Goal: Communication & Community: Answer question/provide support

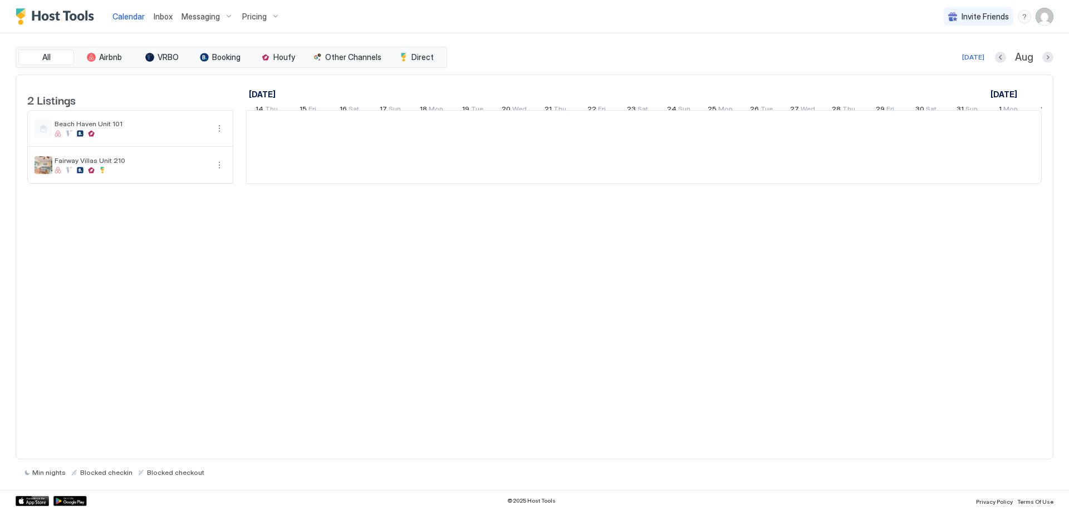
scroll to position [0, 618]
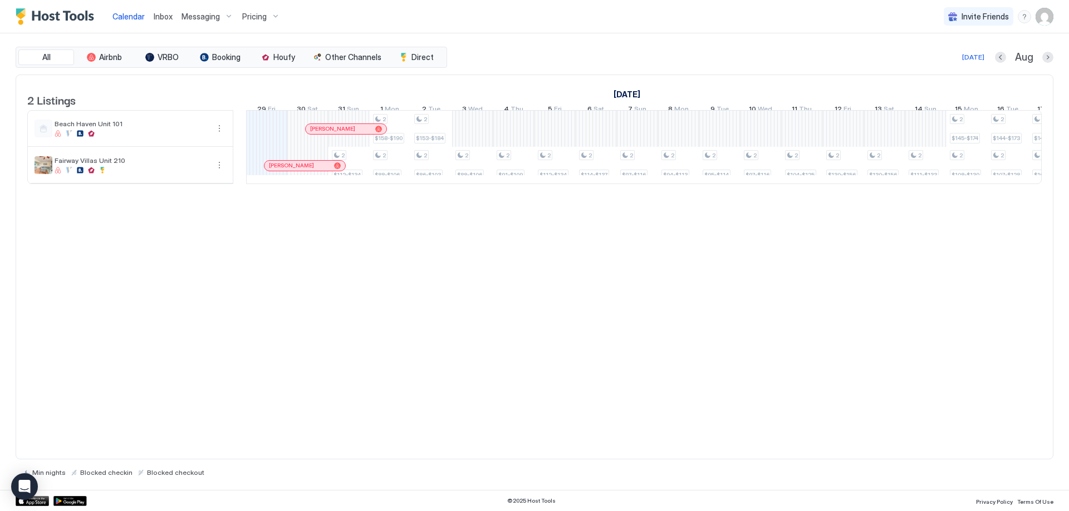
click at [259, 16] on span "Pricing" at bounding box center [254, 17] width 24 height 10
click at [253, 119] on div at bounding box center [255, 117] width 7 height 7
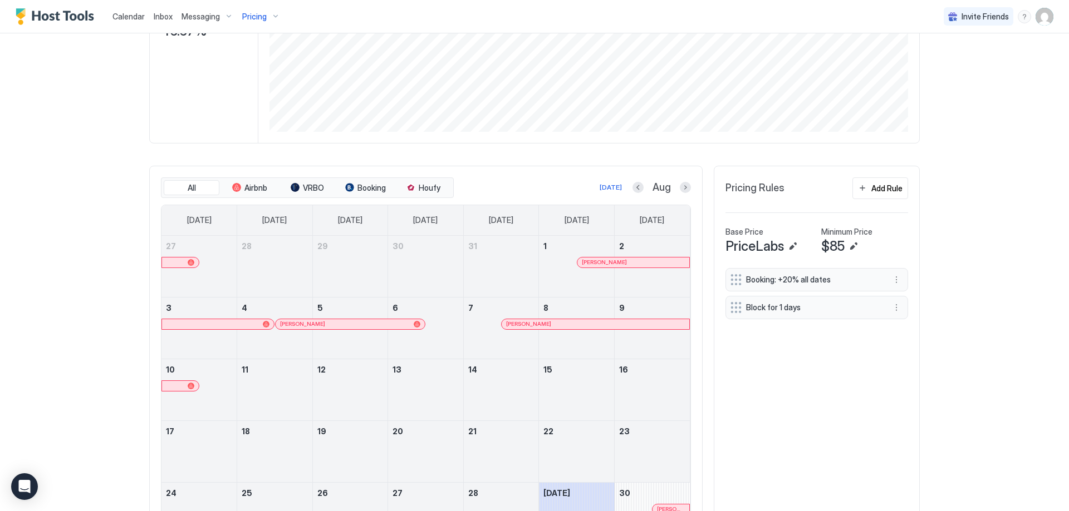
scroll to position [346, 0]
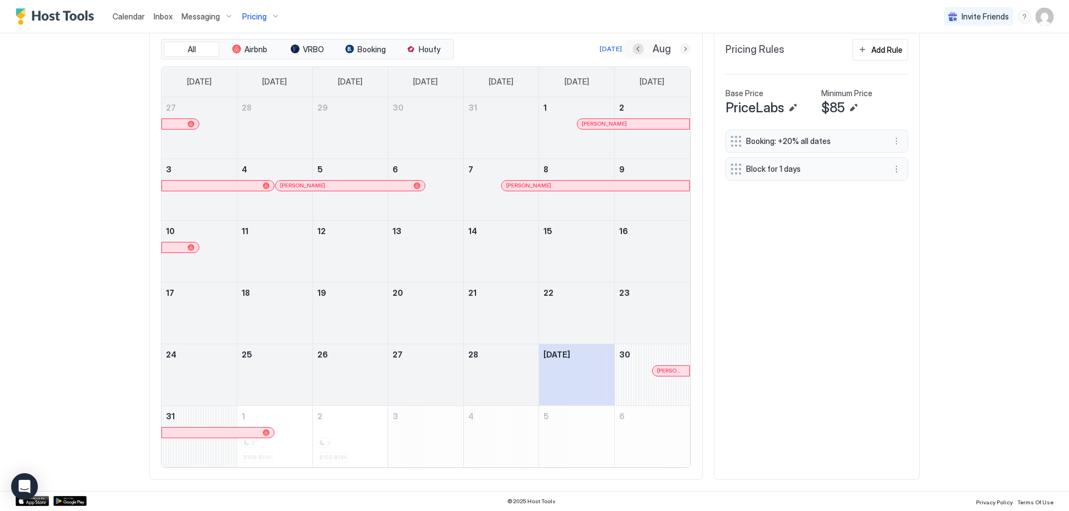
click at [682, 43] on button "Next month" at bounding box center [685, 48] width 11 height 11
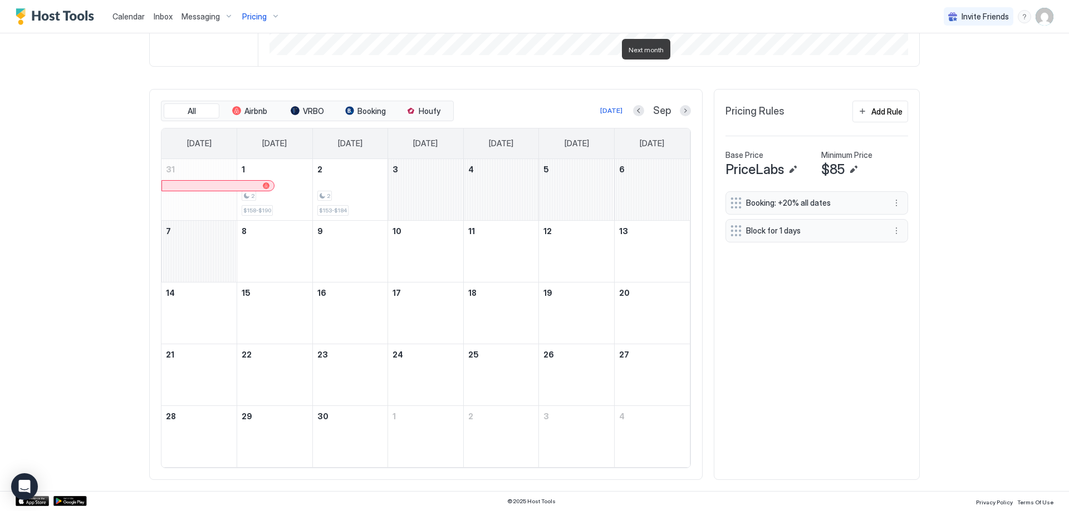
scroll to position [284, 0]
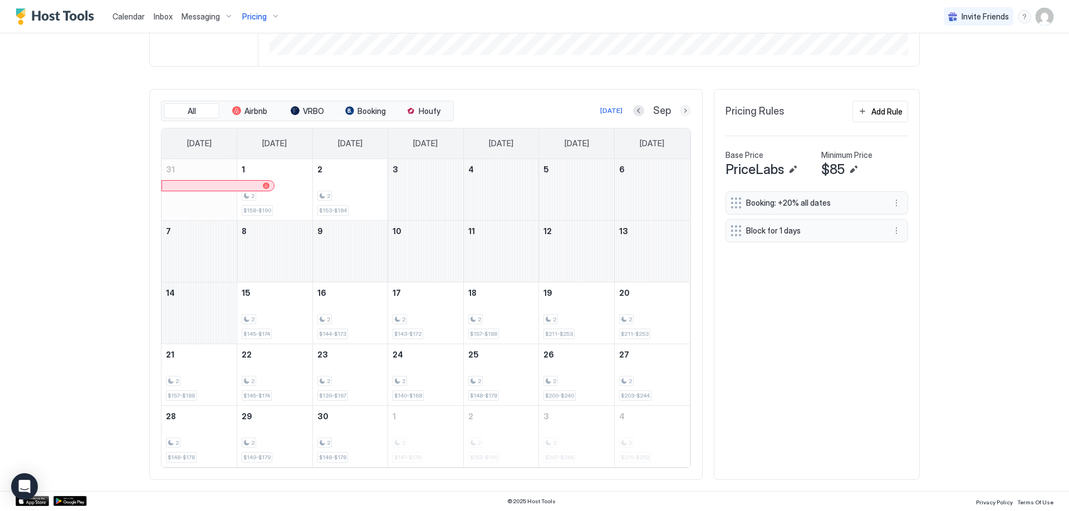
drag, startPoint x: 680, startPoint y: 110, endPoint x: 605, endPoint y: 494, distance: 391.2
click at [680, 110] on button "Next month" at bounding box center [685, 110] width 11 height 11
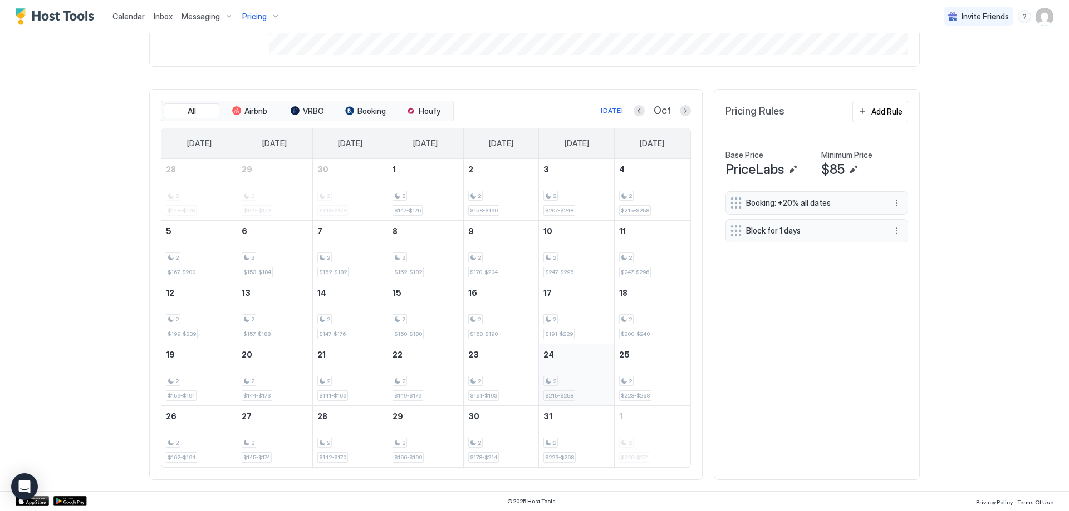
click at [565, 375] on div "2 $215-$258" at bounding box center [576, 375] width 66 height 52
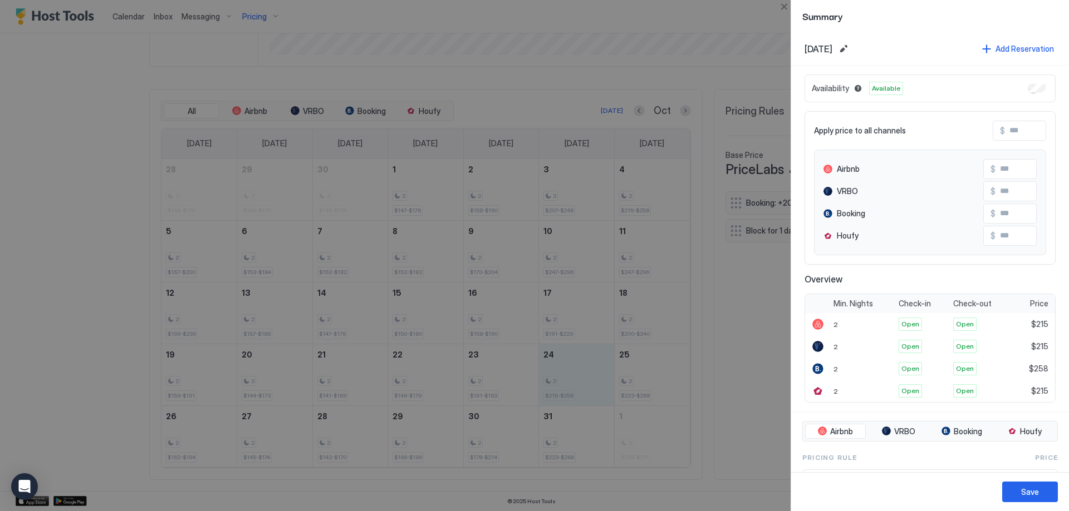
click at [752, 466] on div at bounding box center [534, 255] width 1069 height 511
click at [782, 8] on button "Close" at bounding box center [783, 6] width 13 height 13
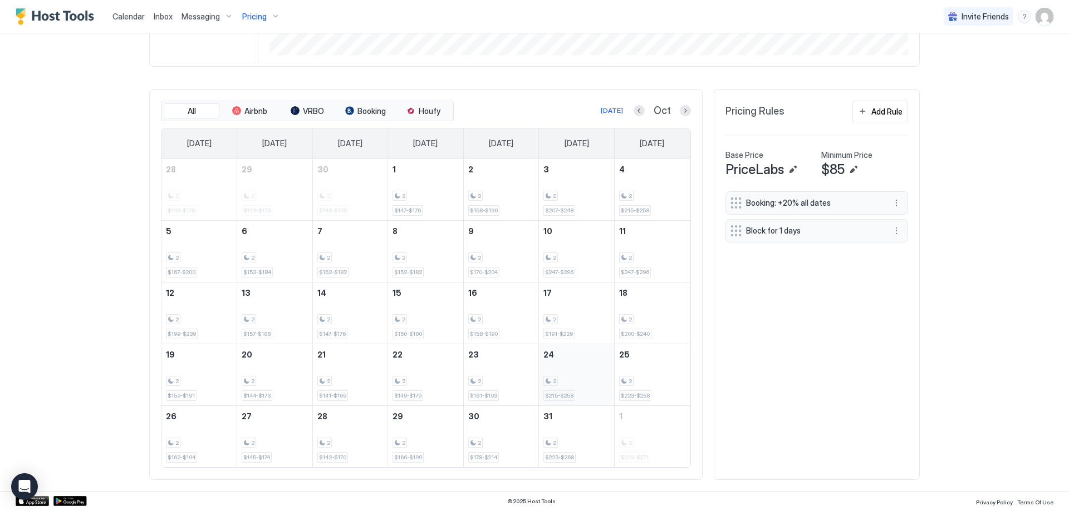
click at [578, 373] on div "2 $215-$258" at bounding box center [576, 375] width 66 height 52
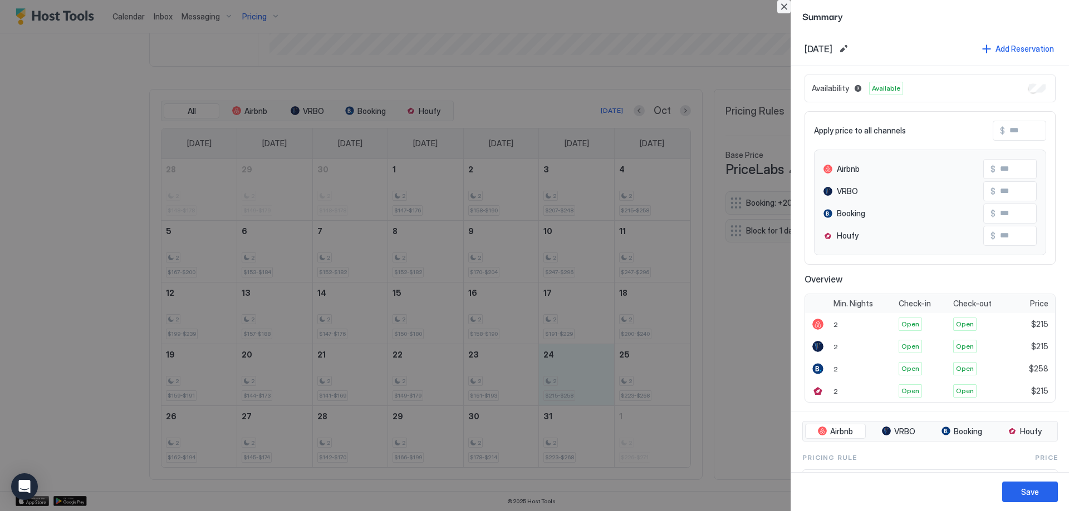
drag, startPoint x: 784, startPoint y: 11, endPoint x: 763, endPoint y: 55, distance: 48.8
click at [785, 11] on button "Close" at bounding box center [783, 6] width 13 height 13
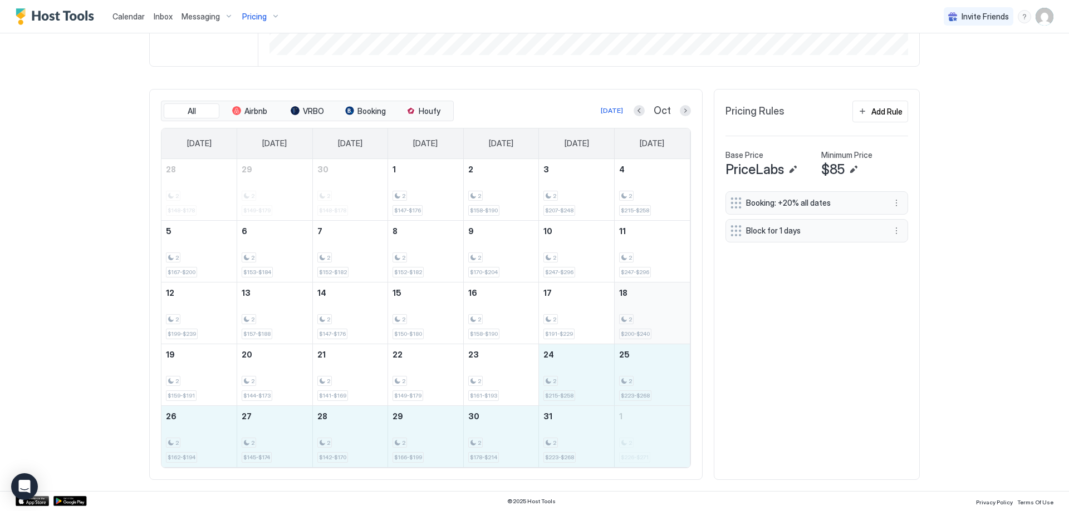
drag, startPoint x: 575, startPoint y: 380, endPoint x: 664, endPoint y: 293, distance: 124.8
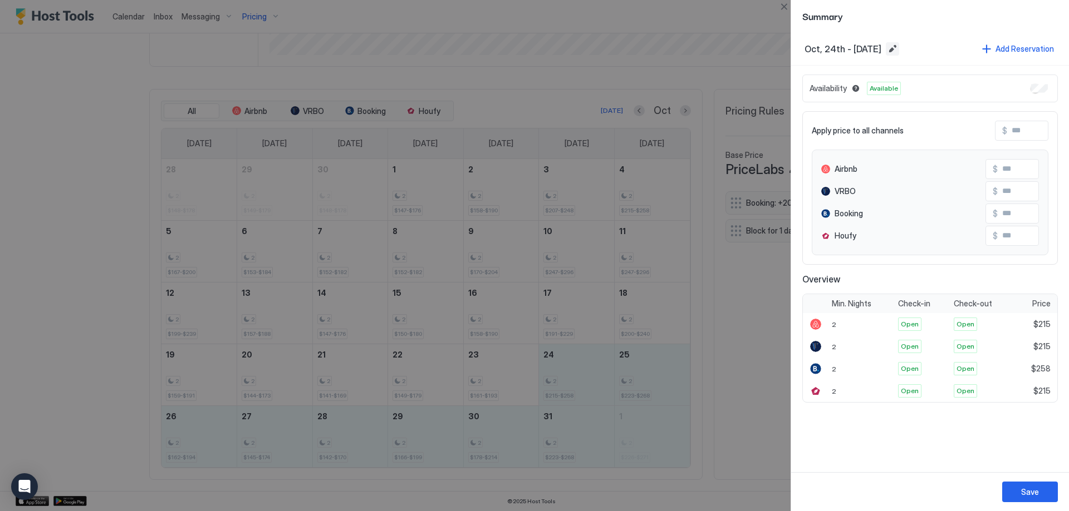
click at [899, 52] on button "Edit date range" at bounding box center [891, 48] width 13 height 13
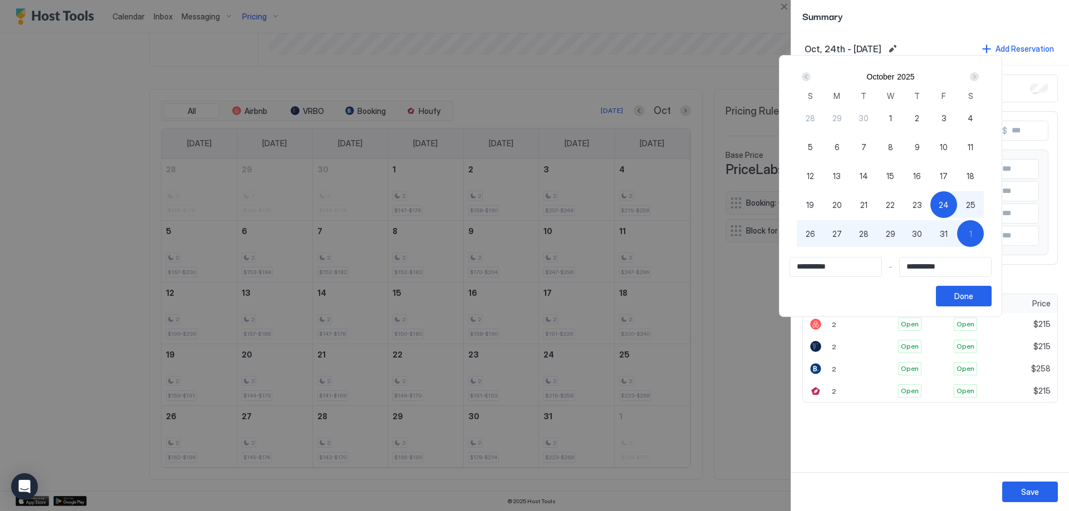
click at [981, 71] on div "Next" at bounding box center [973, 76] width 13 height 13
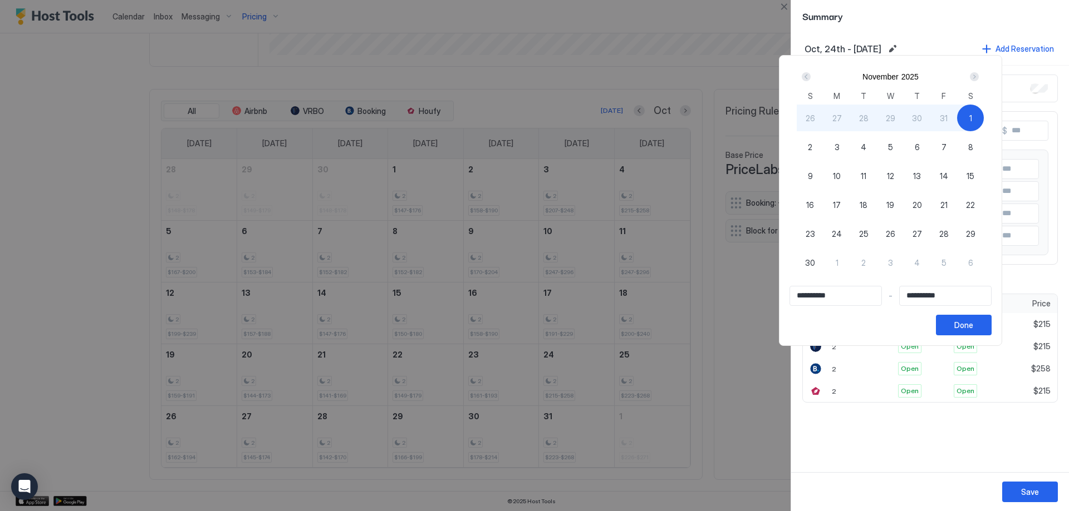
click at [839, 150] on span "3" at bounding box center [836, 147] width 5 height 12
type input "**********"
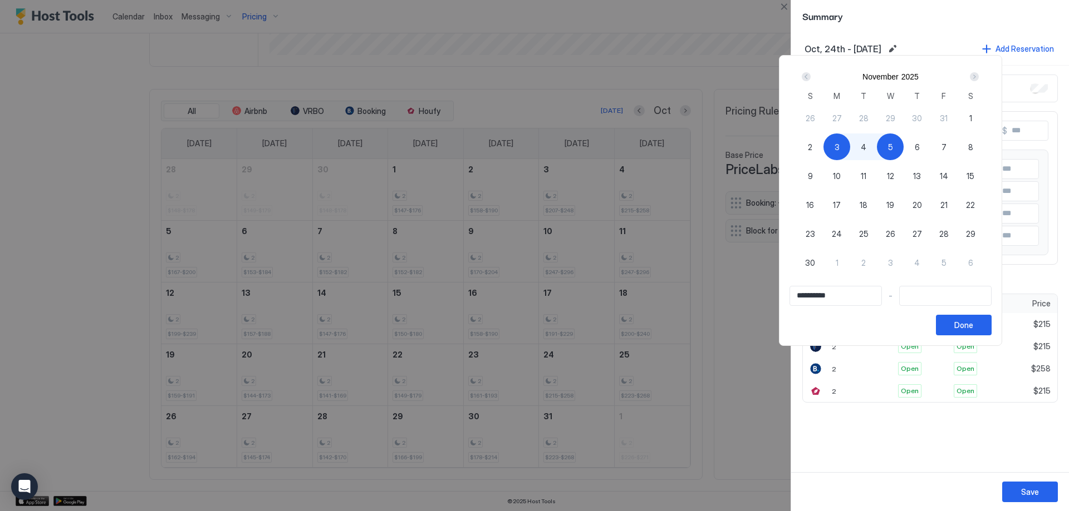
click at [810, 73] on div "Prev" at bounding box center [805, 76] width 9 height 9
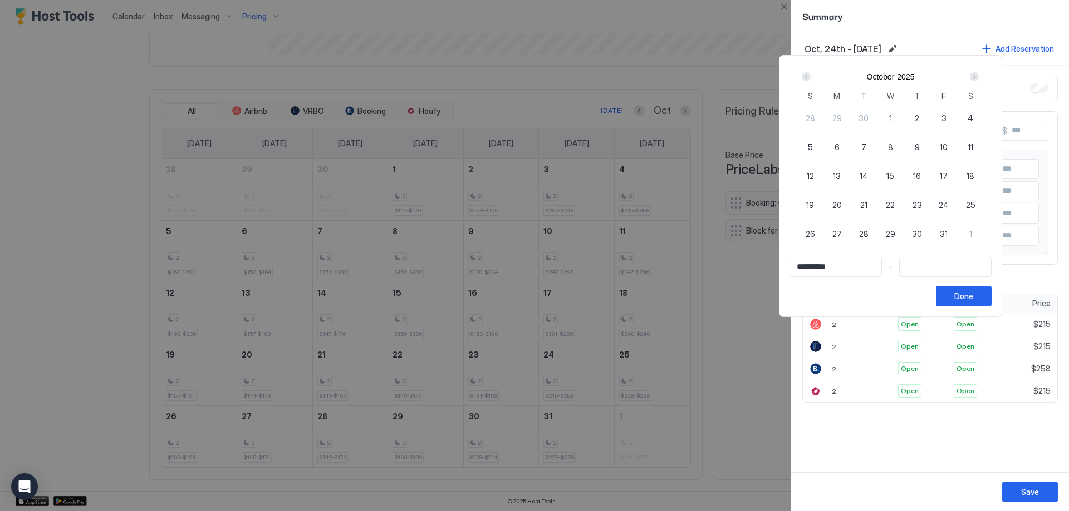
click at [948, 209] on span "24" at bounding box center [943, 205] width 10 height 12
type input "**********"
click at [981, 74] on div "Next" at bounding box center [973, 76] width 13 height 13
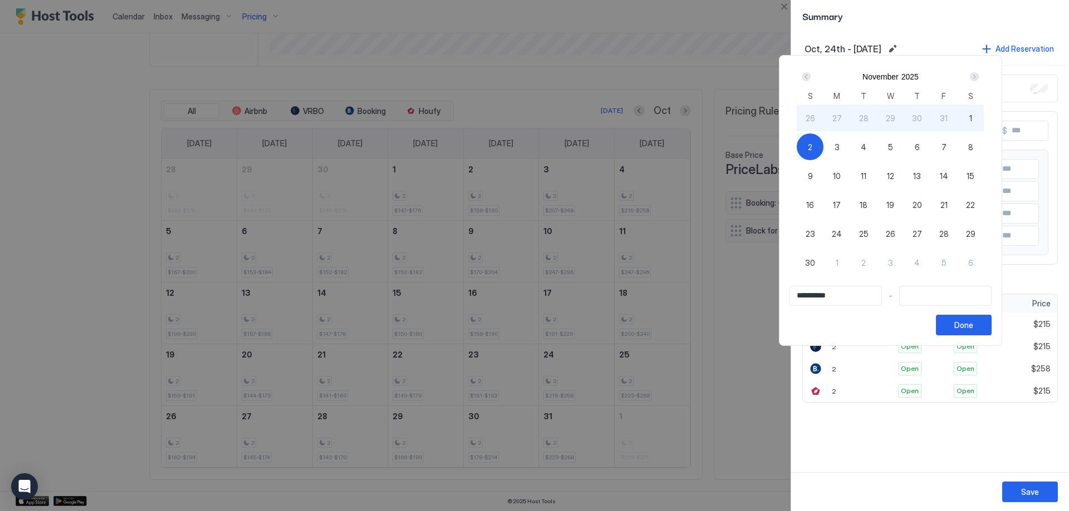
click at [823, 147] on div "2" at bounding box center [809, 147] width 27 height 27
type input "**********"
click at [991, 326] on button "Done" at bounding box center [964, 325] width 56 height 21
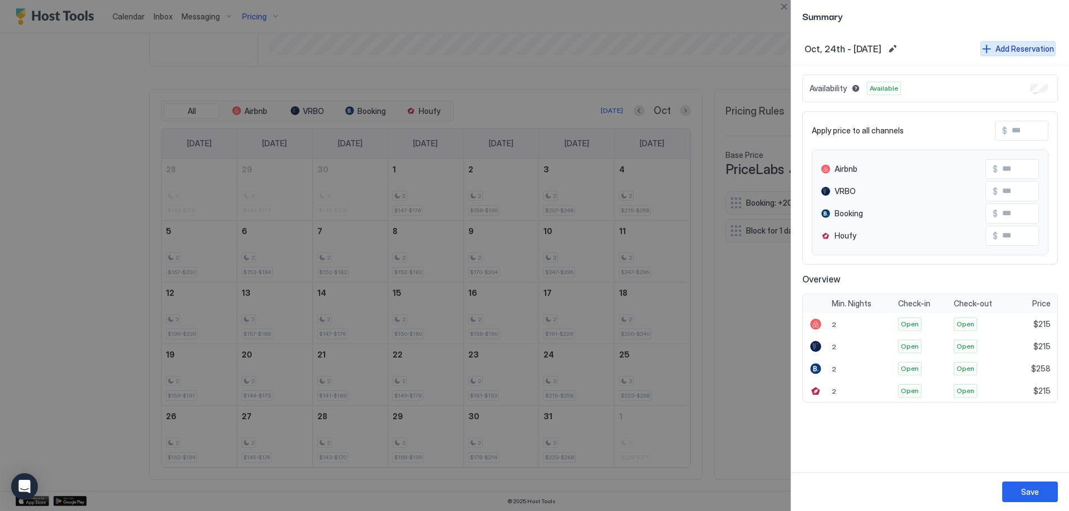
click at [1001, 50] on div "Add Reservation" at bounding box center [1024, 49] width 58 height 12
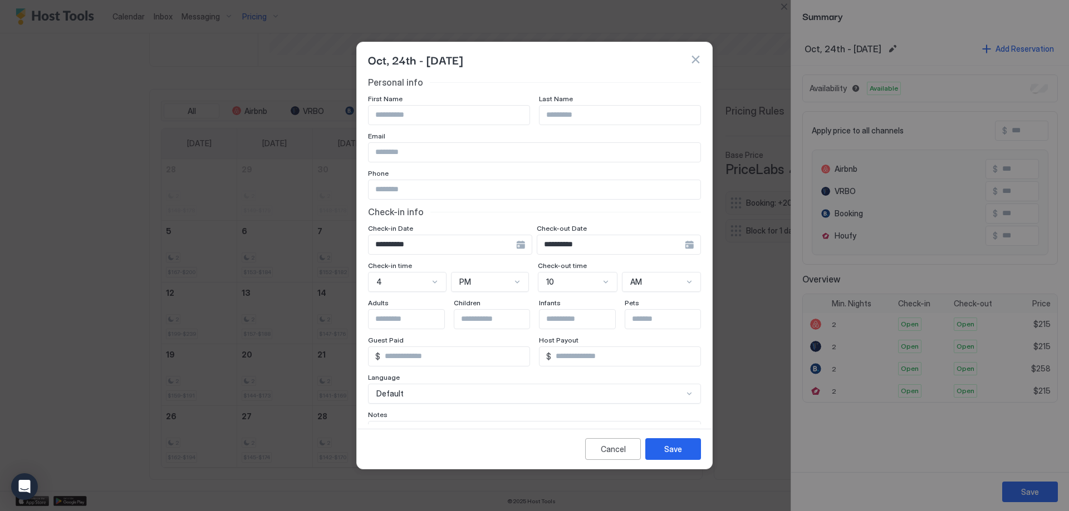
click at [470, 109] on input "Input Field" at bounding box center [448, 115] width 161 height 19
type input "*******"
click at [687, 457] on button "Save" at bounding box center [673, 450] width 56 height 22
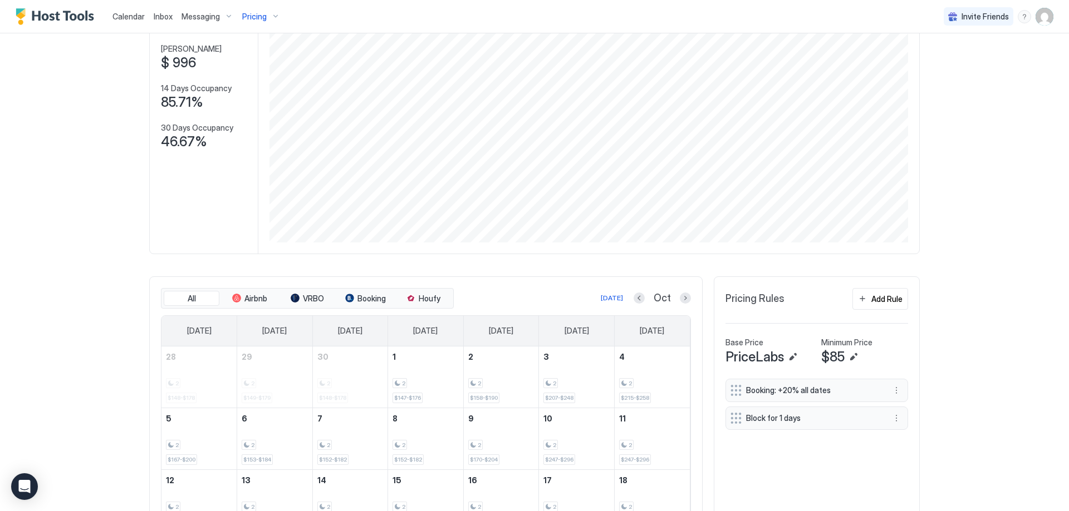
scroll to position [0, 0]
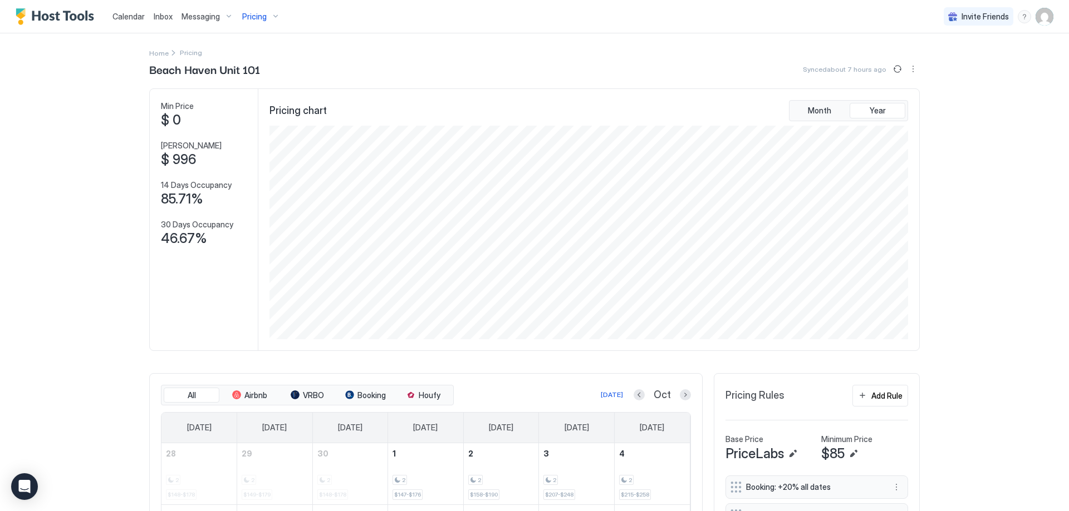
click at [273, 16] on div "Pricing" at bounding box center [261, 16] width 47 height 19
click at [239, 132] on span "Fairway Villas Unit 210" at bounding box center [257, 134] width 79 height 8
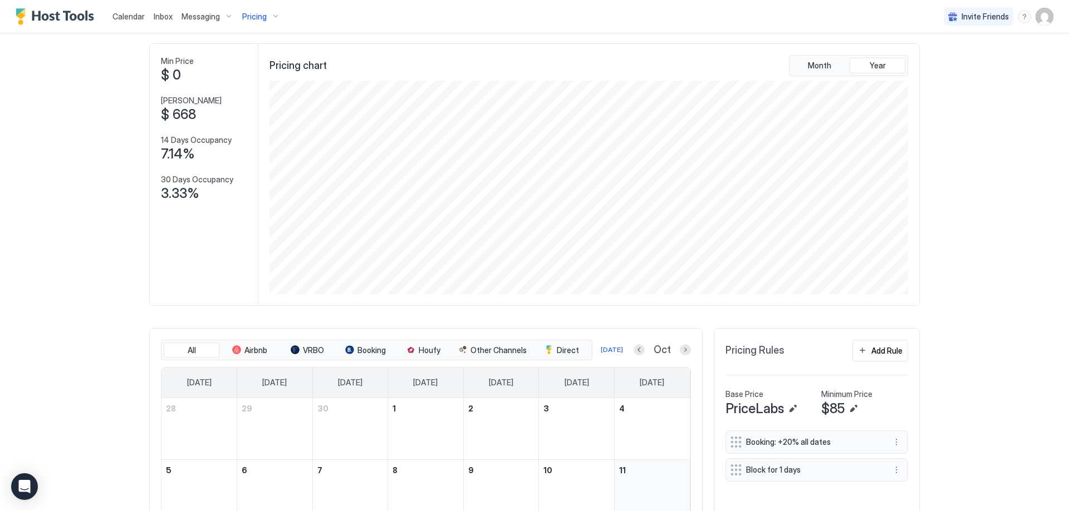
scroll to position [284, 0]
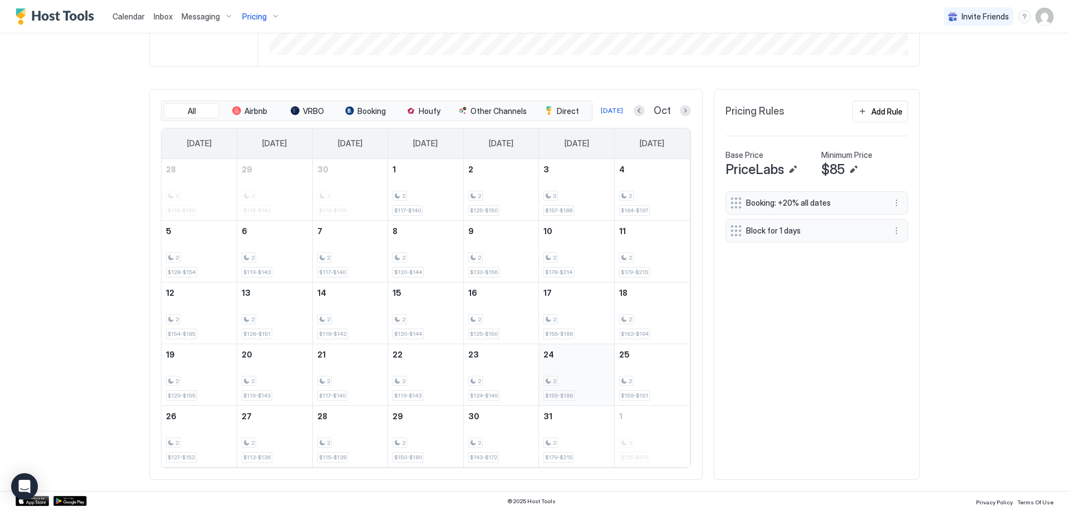
drag, startPoint x: 561, startPoint y: 371, endPoint x: 554, endPoint y: 387, distance: 18.2
click at [561, 371] on div "2 $155-$186" at bounding box center [576, 375] width 66 height 52
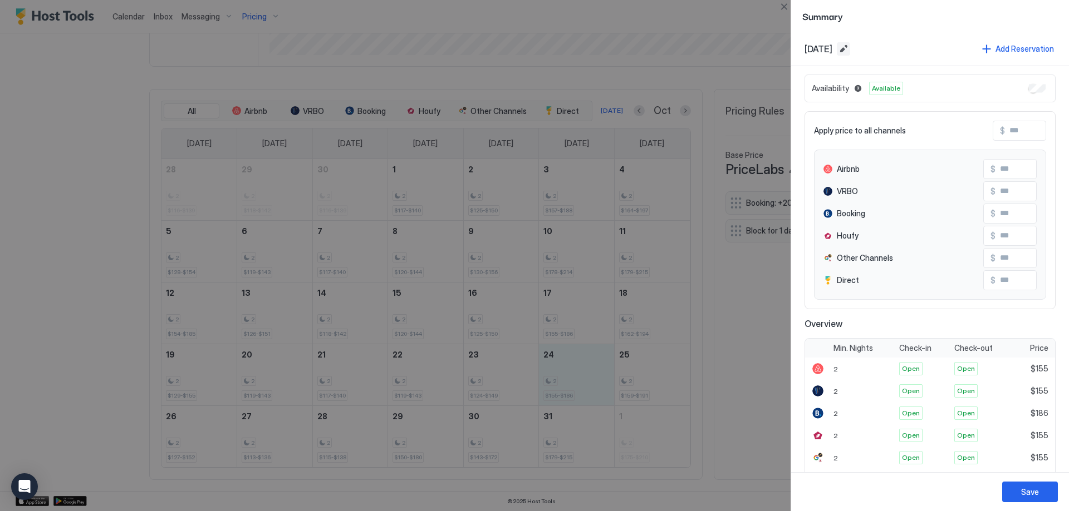
click at [850, 51] on button "Edit date range" at bounding box center [842, 48] width 13 height 13
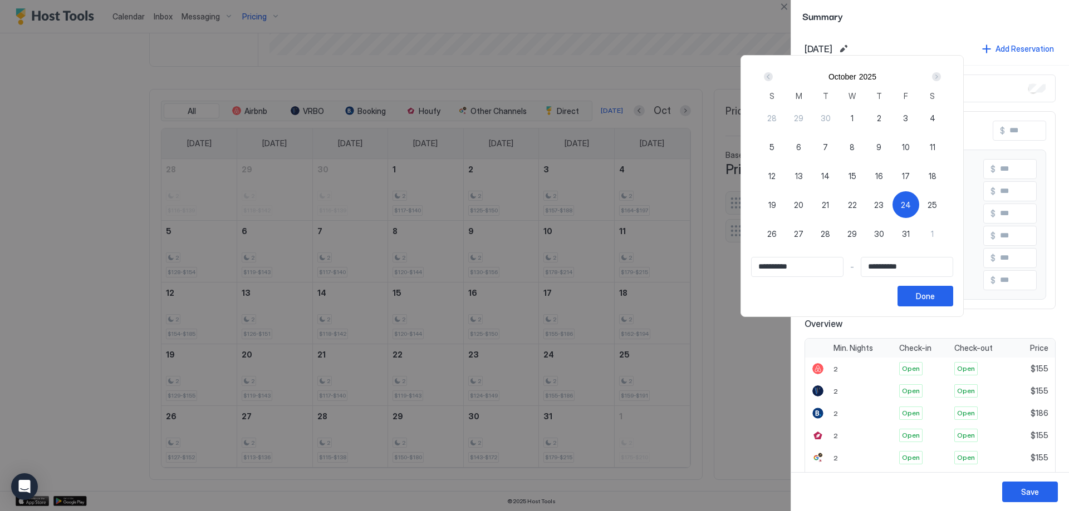
click at [911, 207] on span "24" at bounding box center [905, 205] width 10 height 12
click at [911, 199] on span "24" at bounding box center [905, 205] width 10 height 12
type input "**********"
click at [943, 82] on div "Next" at bounding box center [935, 76] width 13 height 13
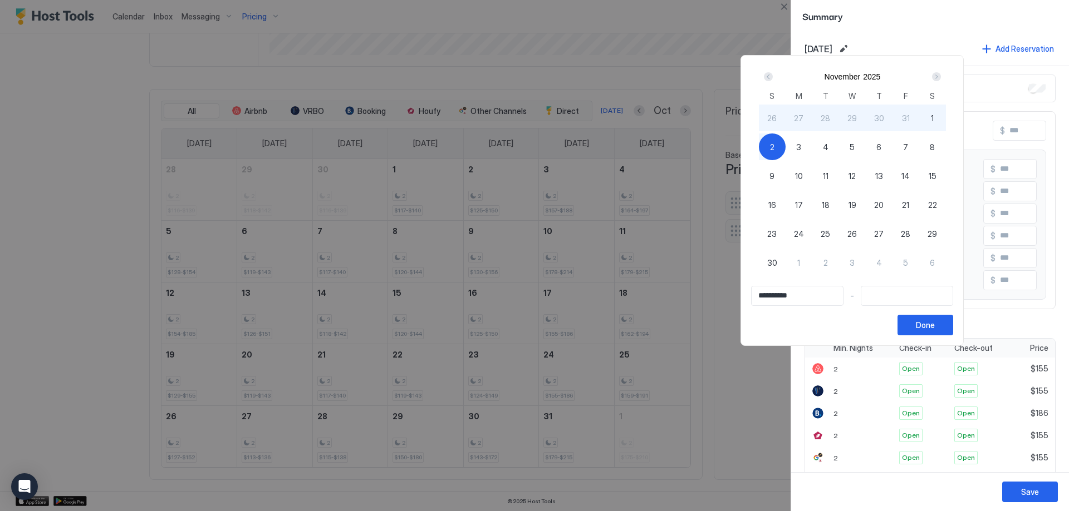
click at [785, 149] on div "2" at bounding box center [772, 147] width 27 height 27
type input "**********"
click at [953, 318] on button "Done" at bounding box center [925, 325] width 56 height 21
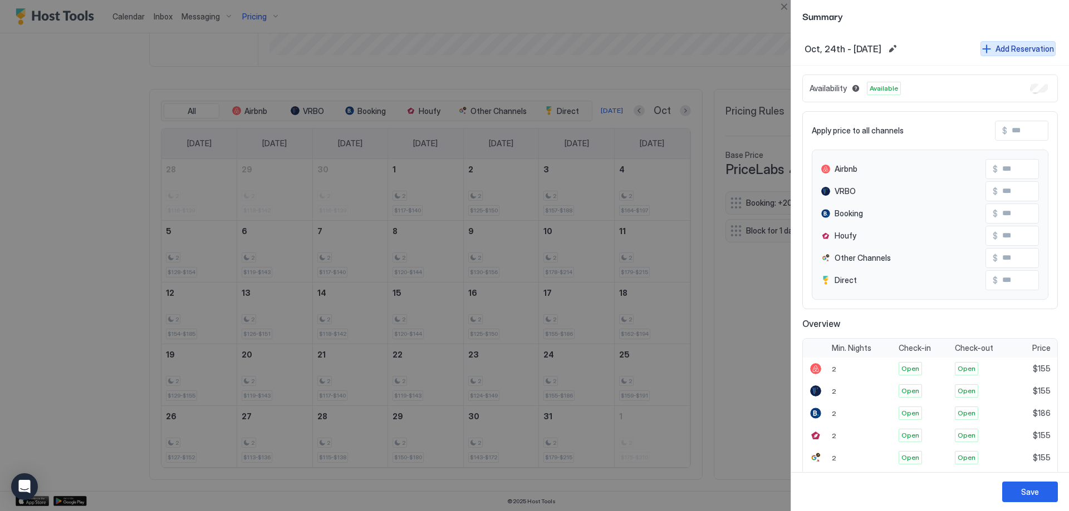
click at [995, 49] on div "Add Reservation" at bounding box center [1024, 49] width 58 height 12
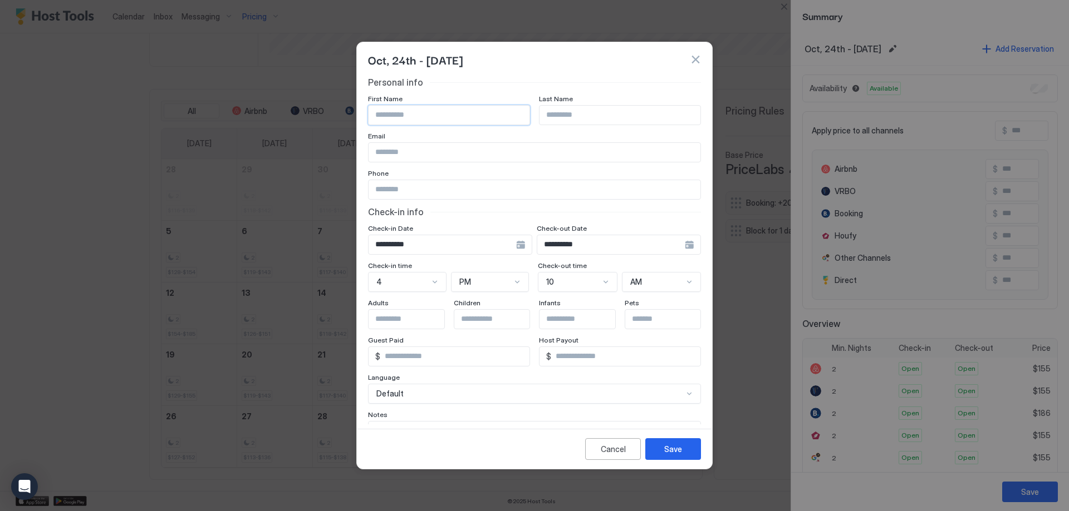
click at [485, 109] on input "Input Field" at bounding box center [448, 115] width 161 height 19
type input "*******"
click at [669, 446] on div "Save" at bounding box center [673, 450] width 18 height 12
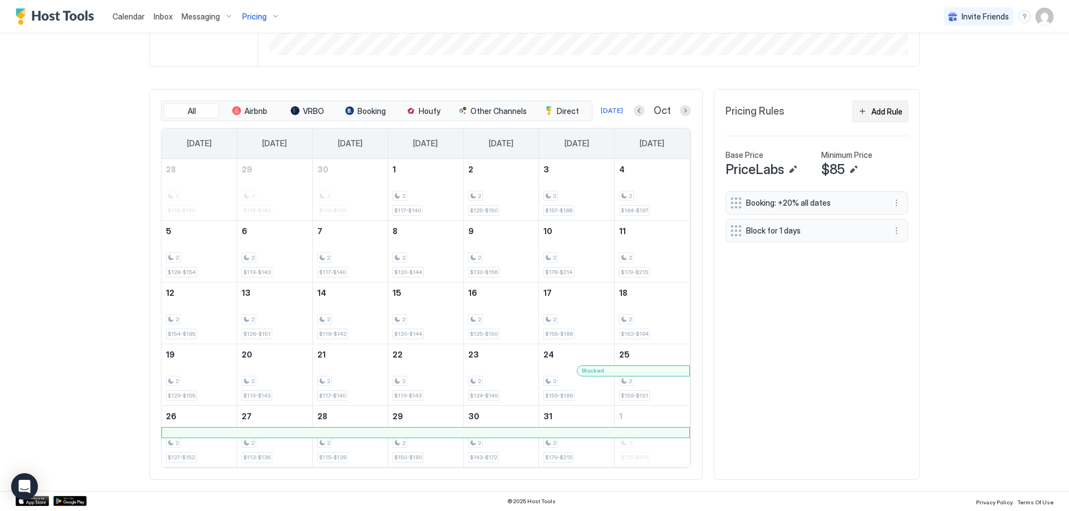
click at [871, 111] on div "Add Rule" at bounding box center [886, 112] width 31 height 12
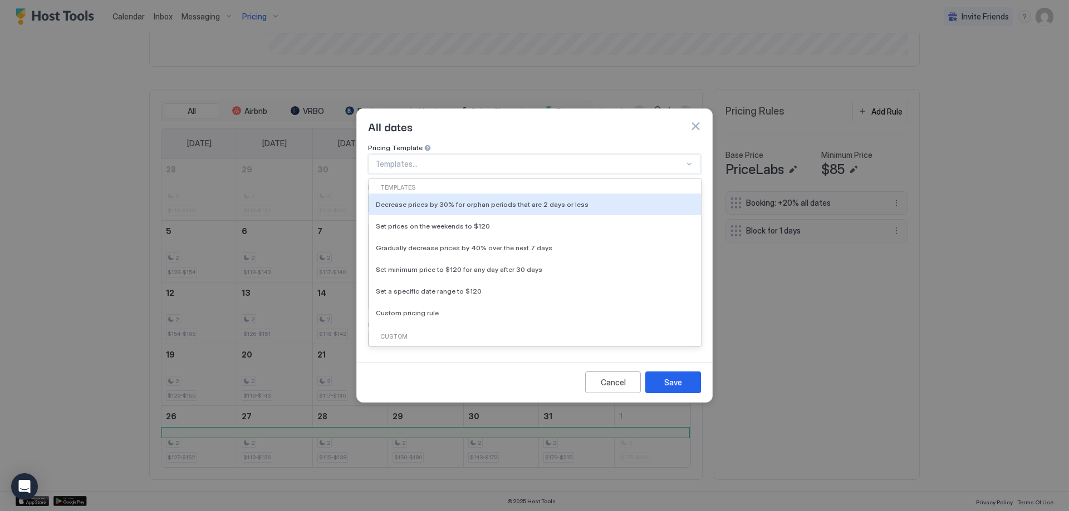
click at [457, 159] on div at bounding box center [529, 164] width 309 height 10
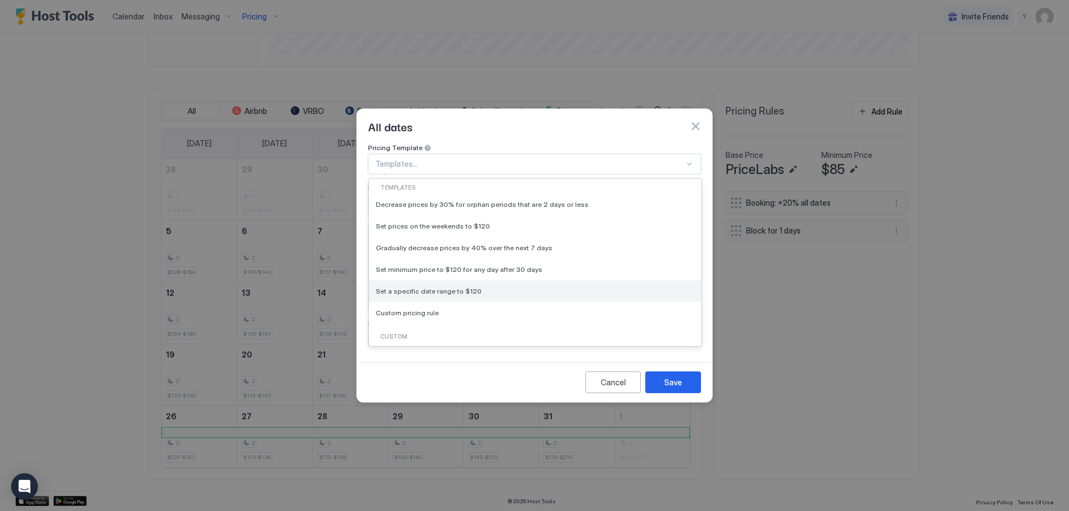
scroll to position [45, 0]
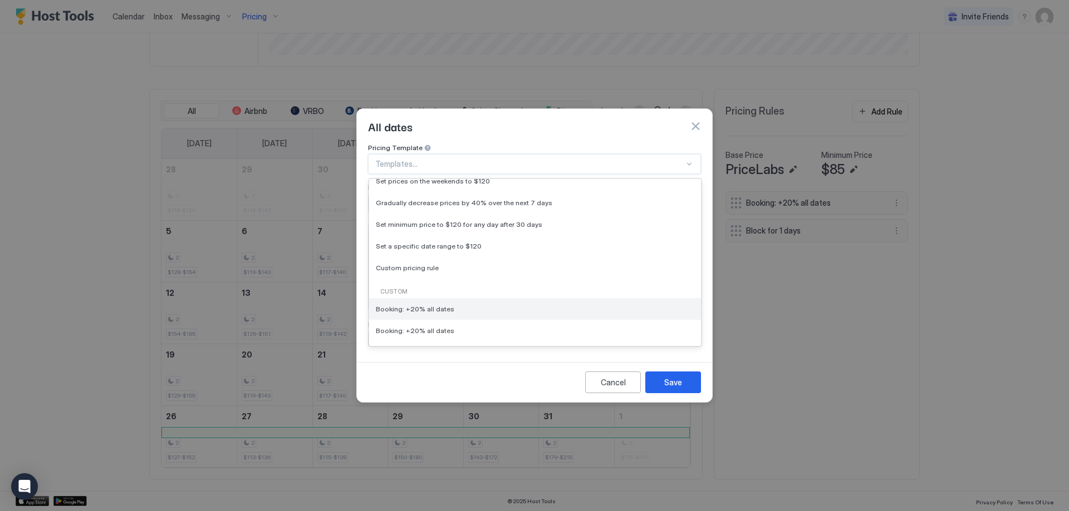
click at [440, 305] on span "Booking: +20% all dates" at bounding box center [415, 309] width 78 height 8
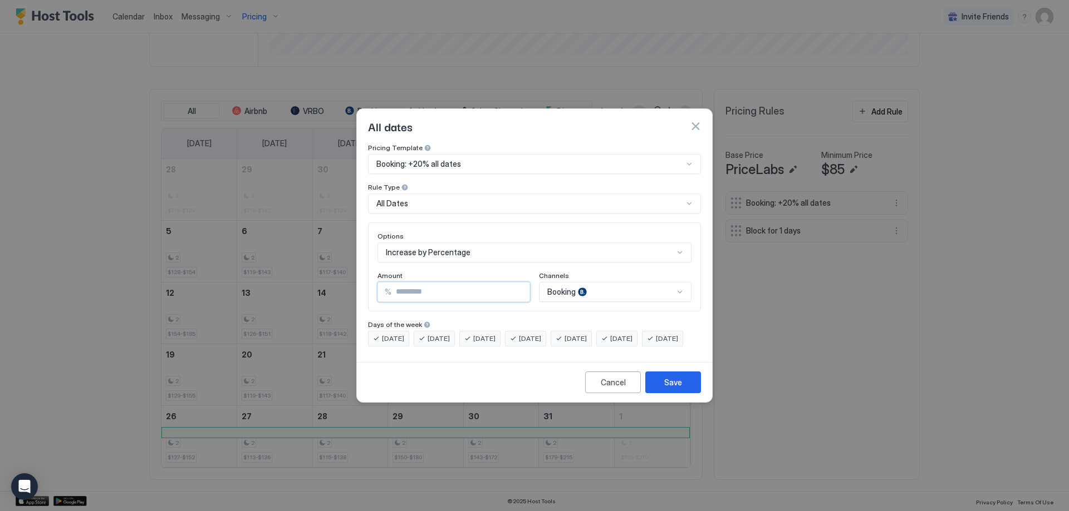
drag, startPoint x: 463, startPoint y: 281, endPoint x: 437, endPoint y: 286, distance: 26.1
click at [435, 291] on input "**" at bounding box center [460, 292] width 138 height 19
type input "*"
type input "**"
click at [595, 282] on div "Booking" at bounding box center [615, 292] width 152 height 20
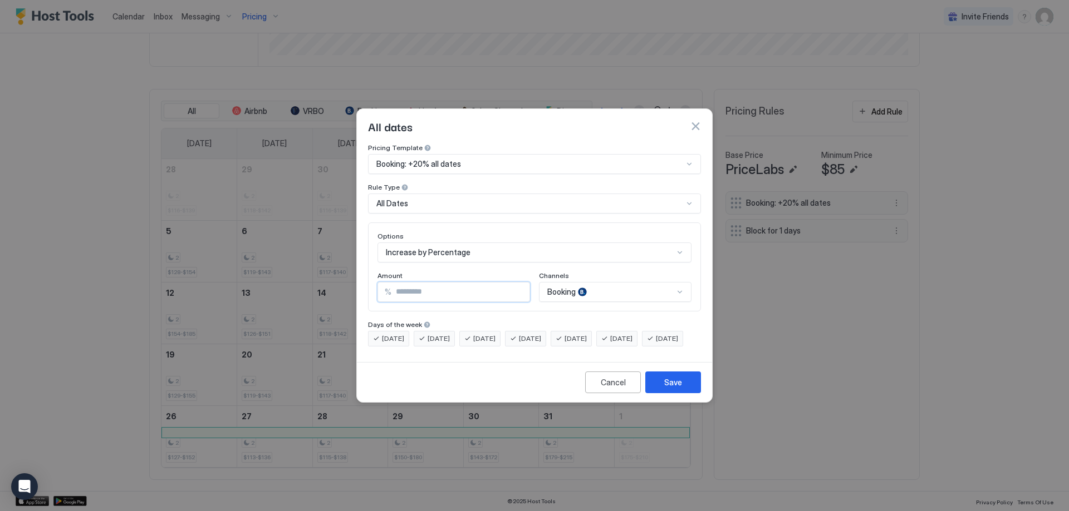
scroll to position [97, 0]
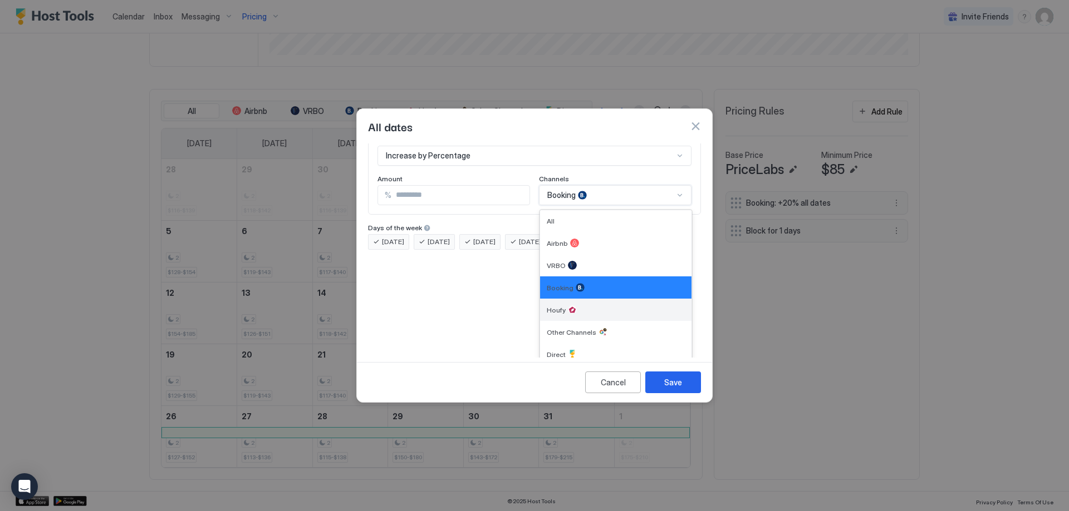
click at [578, 306] on div "Houfy" at bounding box center [616, 310] width 138 height 9
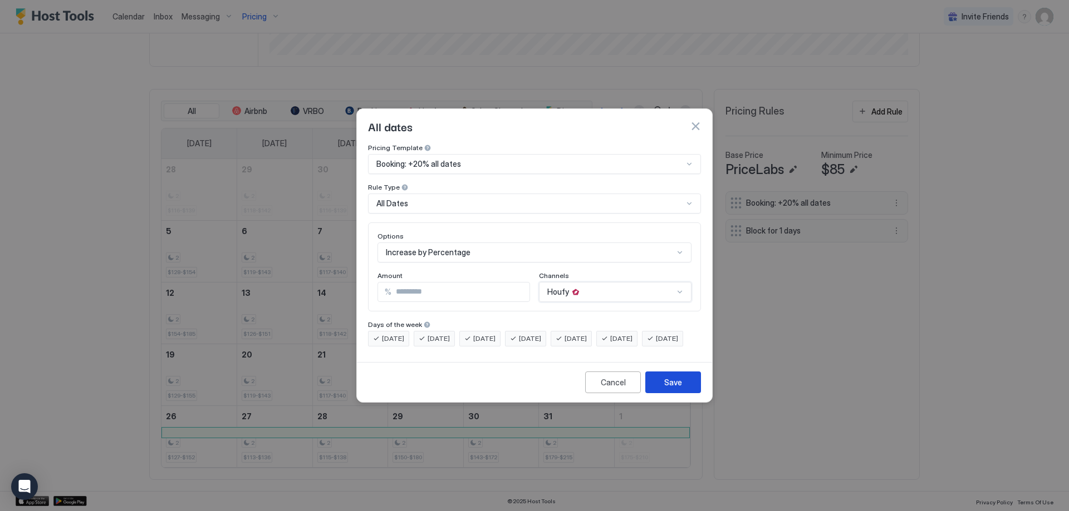
click at [680, 388] on div "Save" at bounding box center [673, 383] width 18 height 12
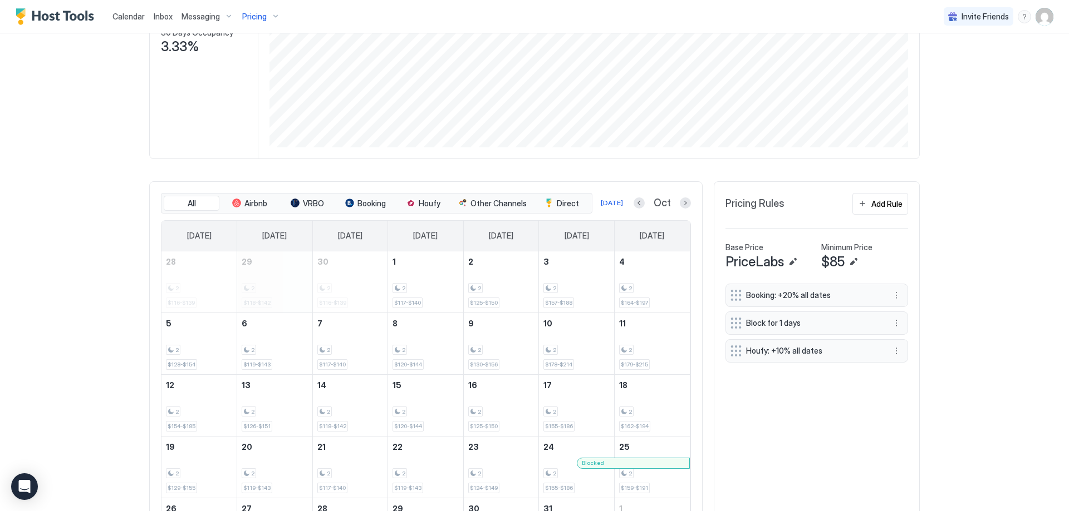
scroll to position [173, 0]
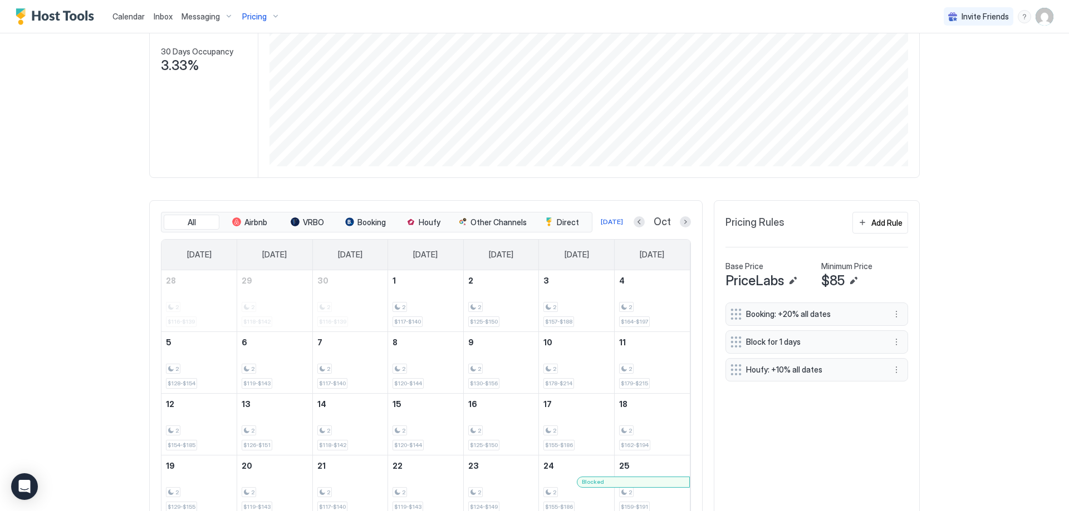
click at [810, 370] on span "Houfy: +10% all dates" at bounding box center [812, 370] width 132 height 10
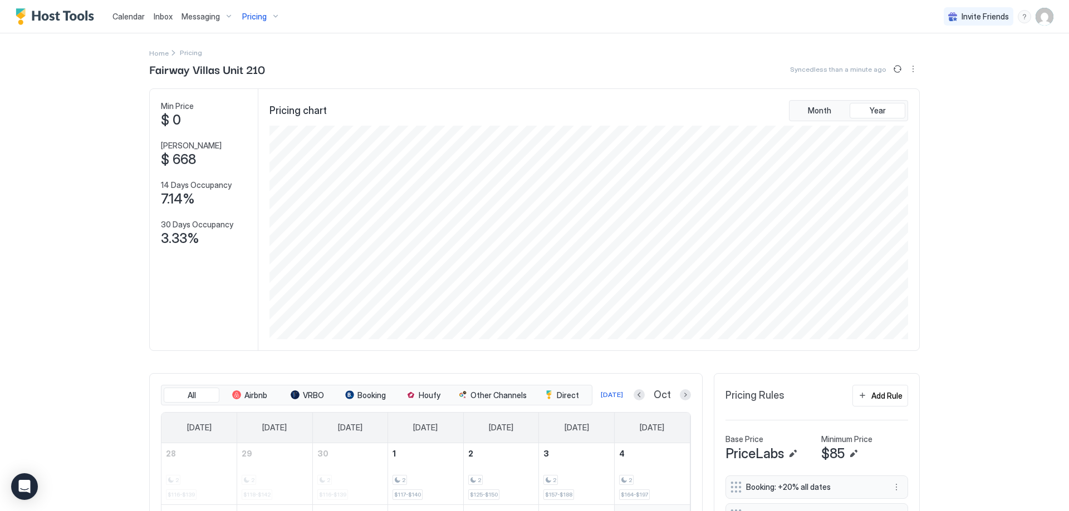
scroll to position [278, 0]
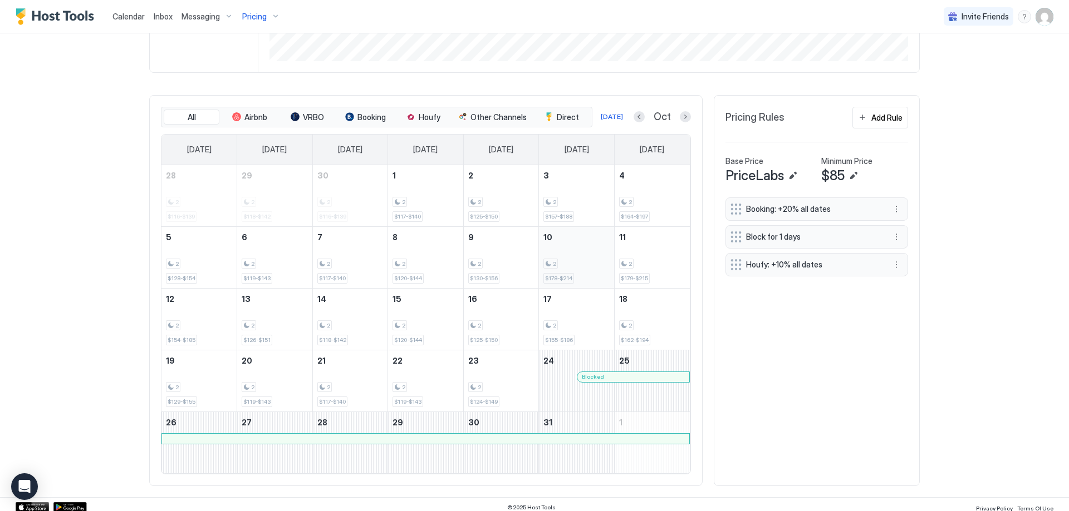
click at [590, 269] on div "2 $178-$214" at bounding box center [576, 258] width 66 height 52
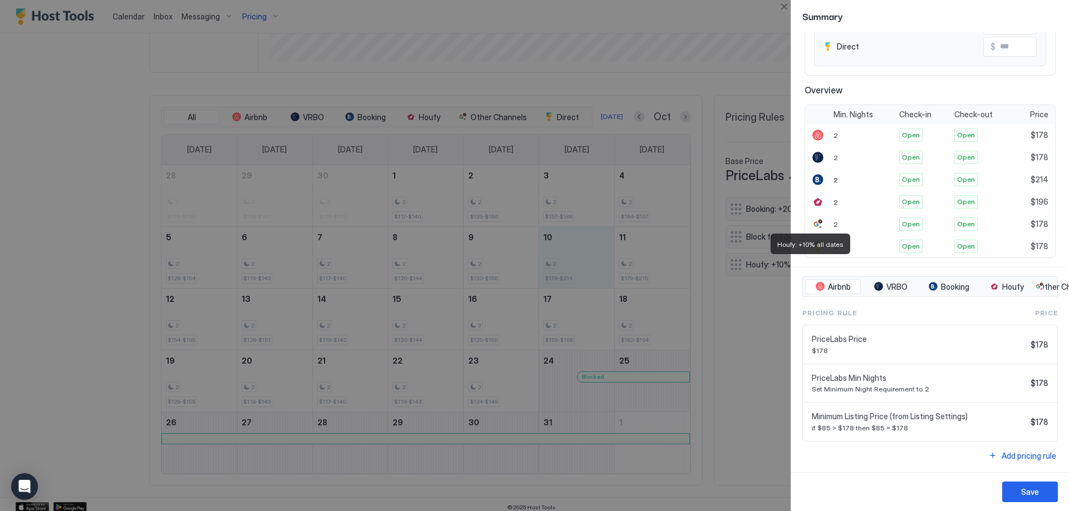
scroll to position [242, 0]
click at [725, 339] on div at bounding box center [534, 255] width 1069 height 511
click at [656, 353] on div at bounding box center [534, 255] width 1069 height 511
drag, startPoint x: 783, startPoint y: 3, endPoint x: 775, endPoint y: 28, distance: 26.9
click at [784, 2] on button "Close" at bounding box center [783, 6] width 13 height 13
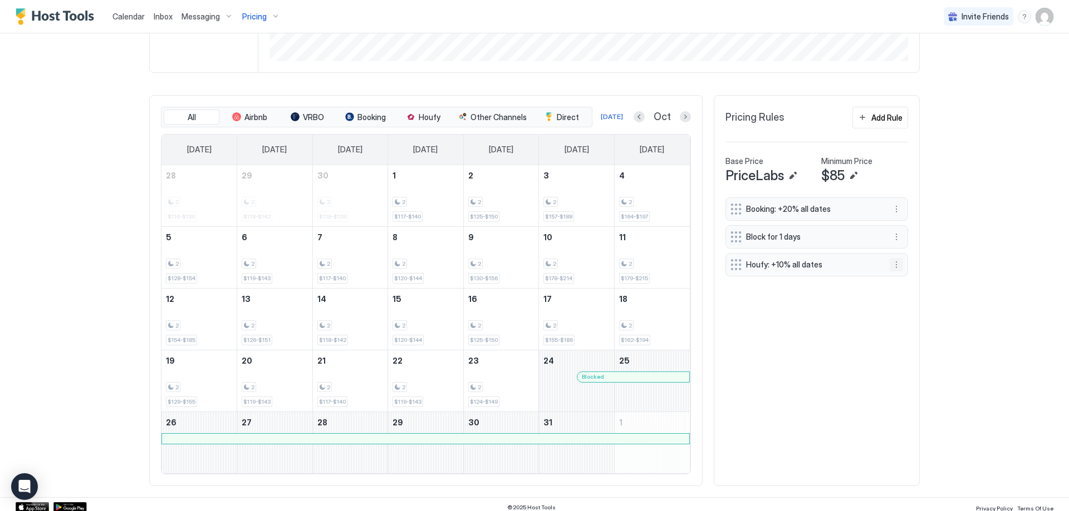
click at [894, 264] on button "More options" at bounding box center [895, 264] width 13 height 13
click at [902, 302] on div "Pause" at bounding box center [906, 298] width 32 height 8
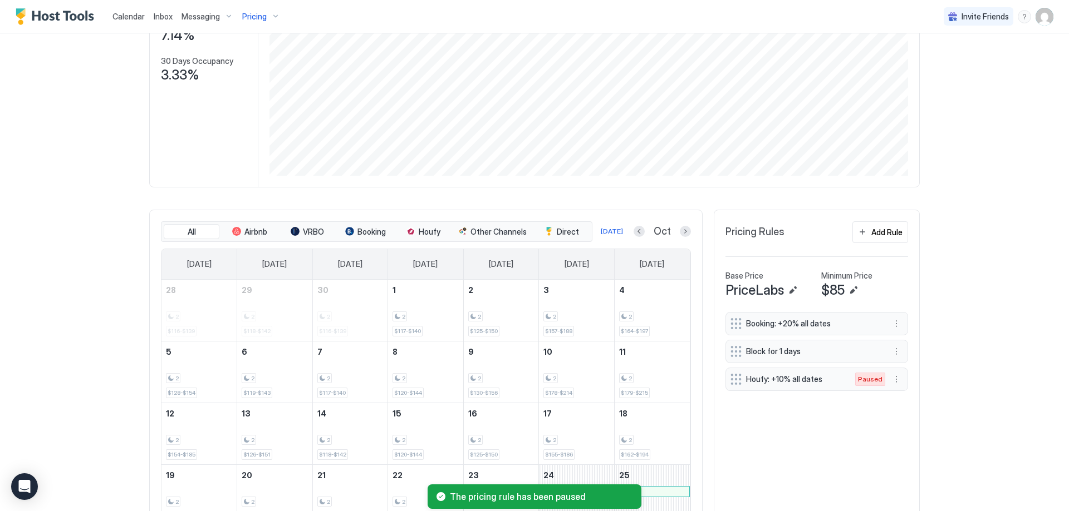
scroll to position [0, 0]
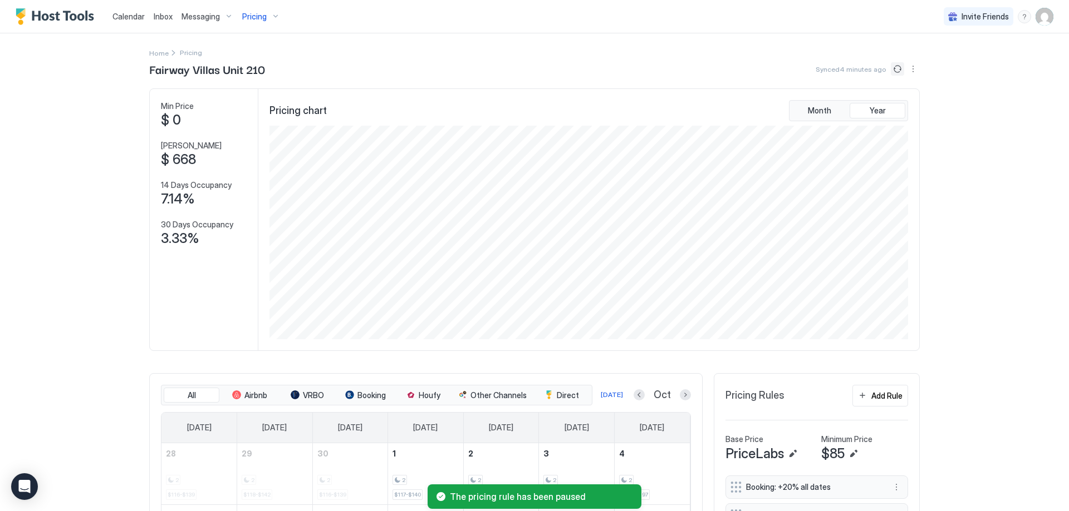
click at [893, 71] on button "Sync prices" at bounding box center [896, 68] width 13 height 13
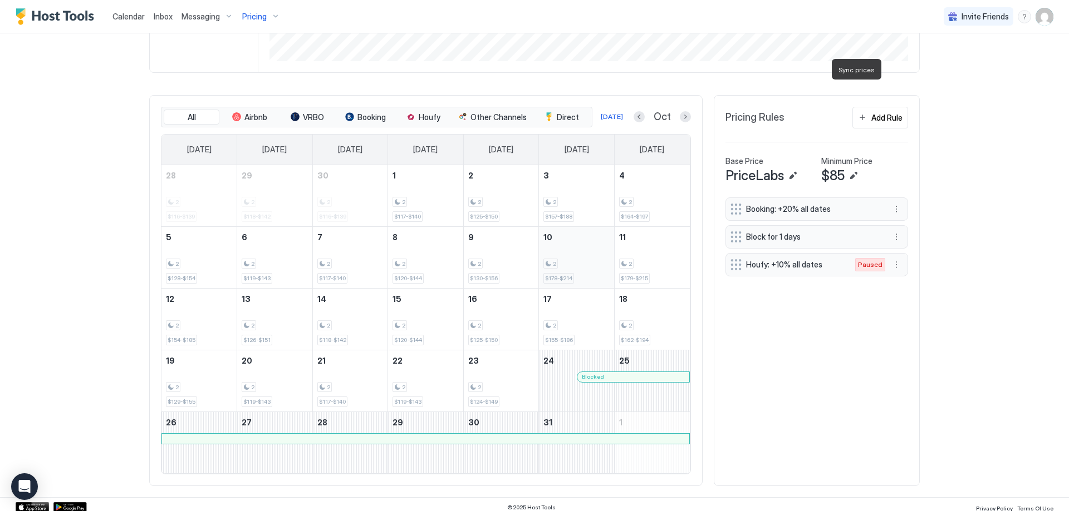
click at [585, 263] on div "2" at bounding box center [576, 264] width 66 height 11
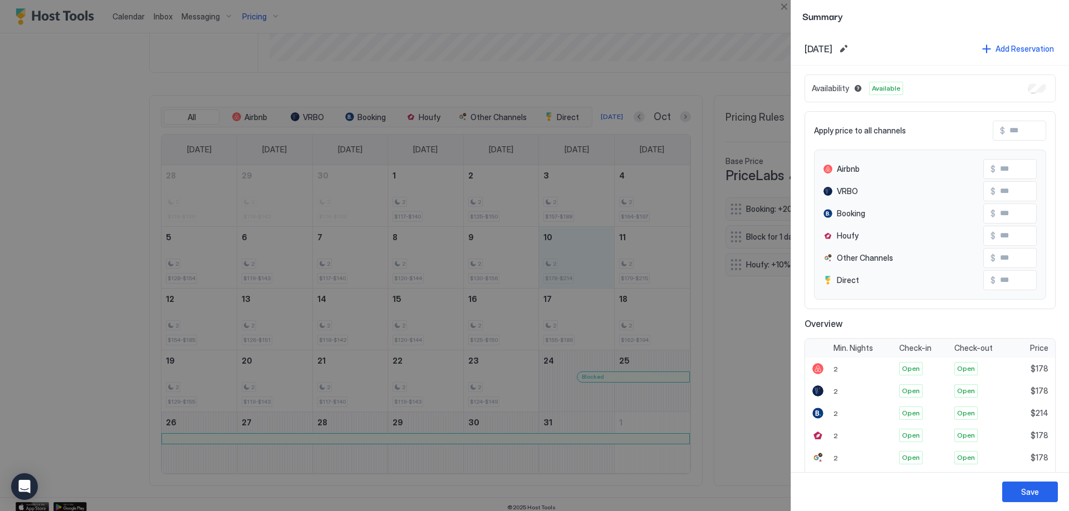
scroll to position [242, 0]
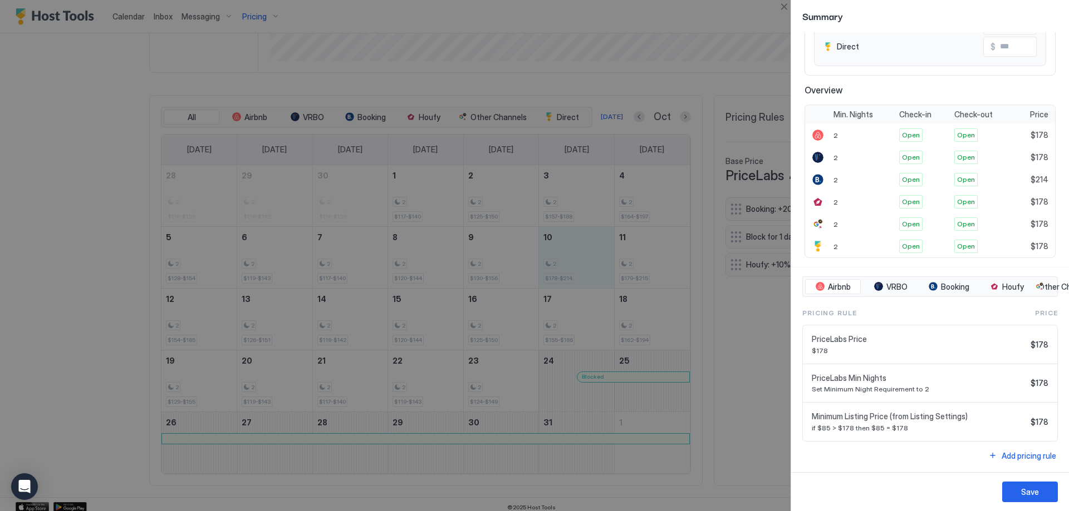
click at [740, 372] on div at bounding box center [534, 255] width 1069 height 511
click at [755, 334] on div at bounding box center [534, 255] width 1069 height 511
click at [716, 57] on div at bounding box center [534, 255] width 1069 height 511
click at [783, 7] on button "Close" at bounding box center [783, 6] width 13 height 13
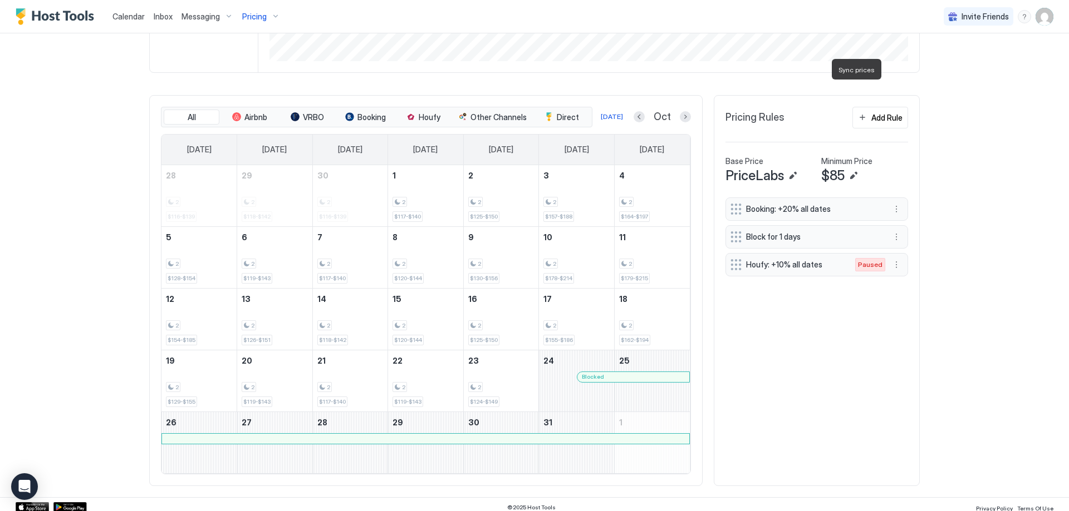
scroll to position [0, 0]
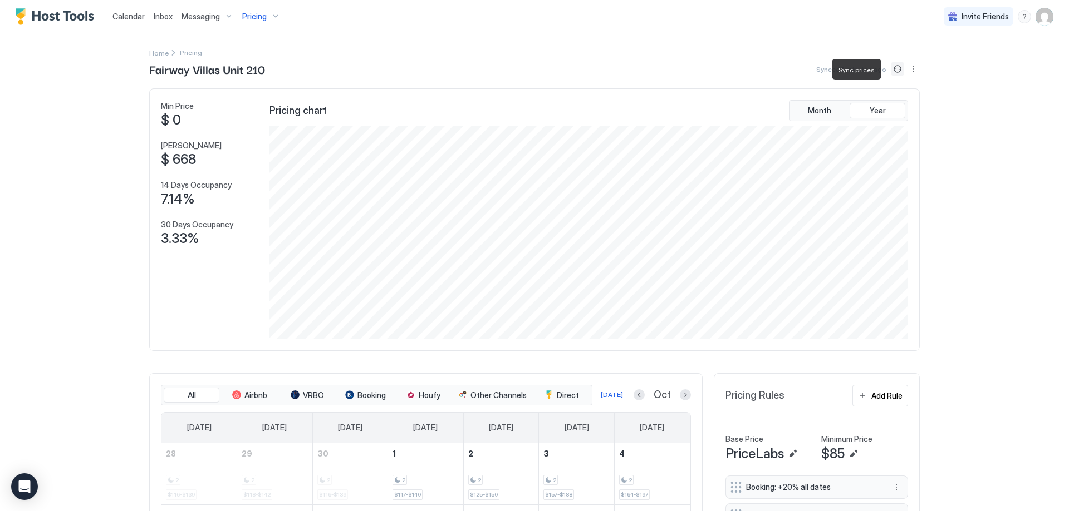
click at [165, 21] on span "Inbox" at bounding box center [163, 16] width 19 height 9
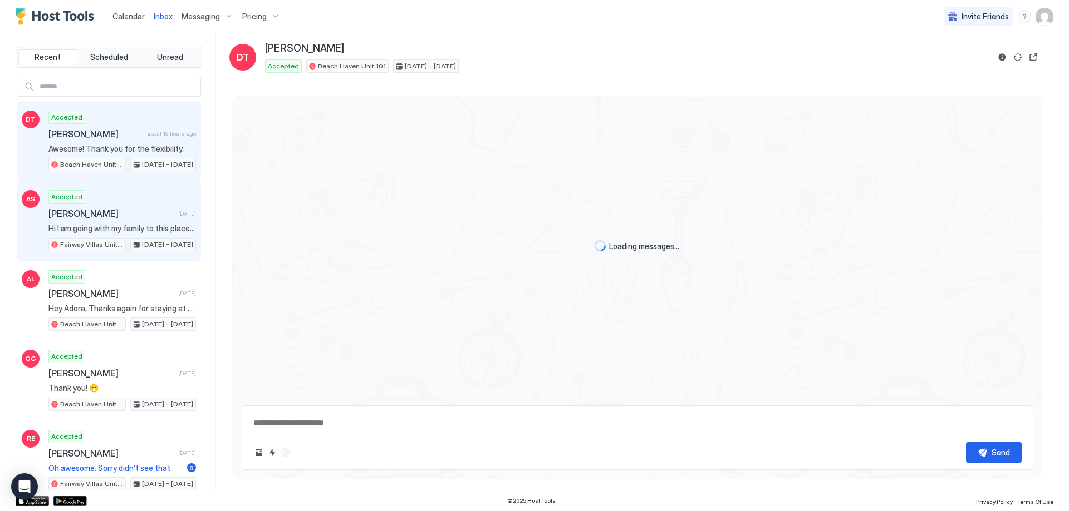
click at [102, 218] on span "[PERSON_NAME]" at bounding box center [110, 213] width 125 height 11
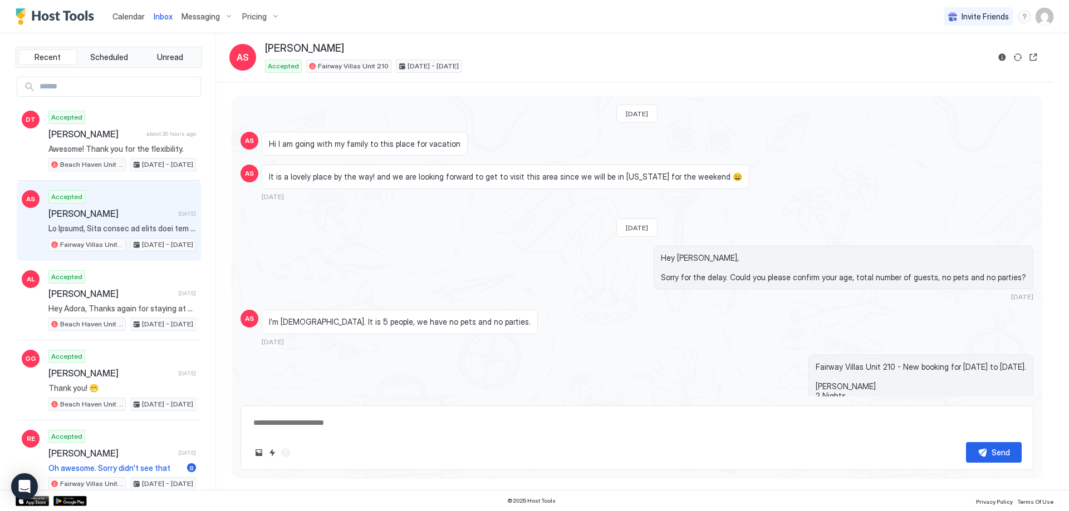
type textarea "*"
